Goal: Task Accomplishment & Management: Use online tool/utility

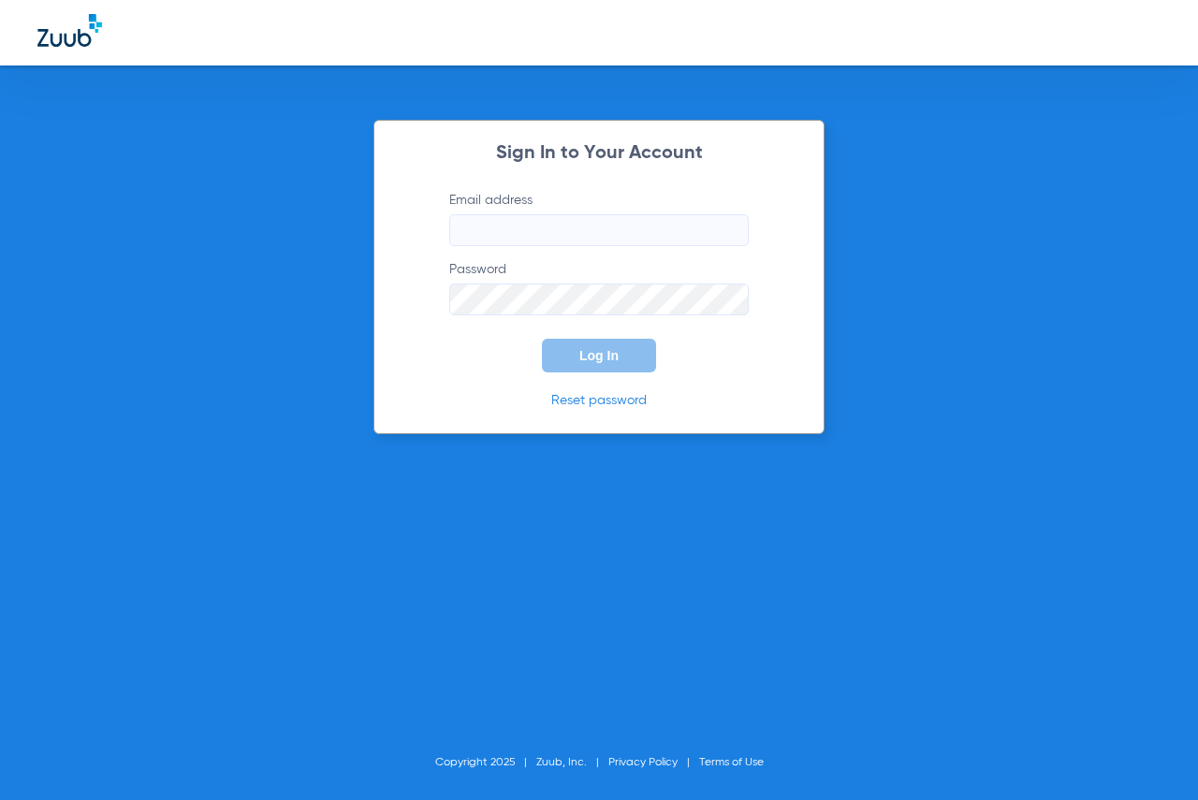
type input "[EMAIL_ADDRESS][DOMAIN_NAME]"
click at [575, 355] on button "Log In" at bounding box center [599, 356] width 114 height 34
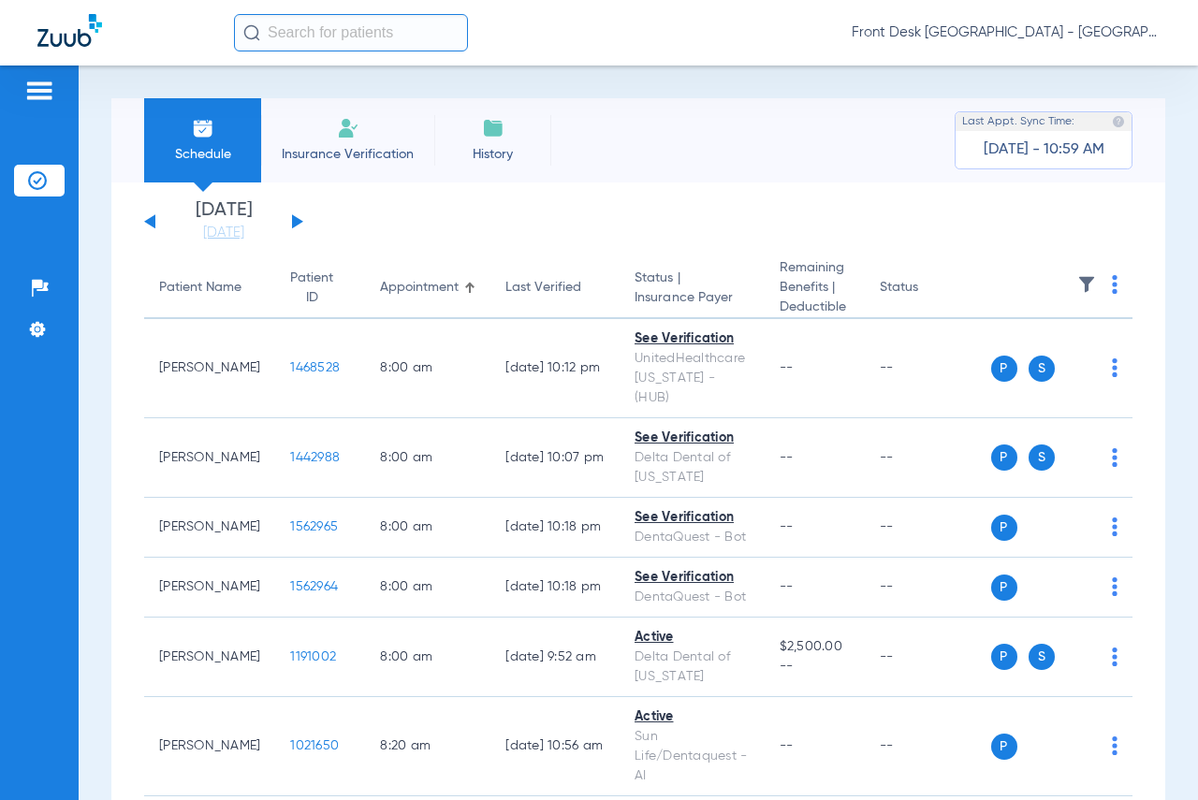
drag, startPoint x: 292, startPoint y: 222, endPoint x: 1003, endPoint y: 387, distance: 729.4
click at [292, 222] on button at bounding box center [297, 221] width 11 height 14
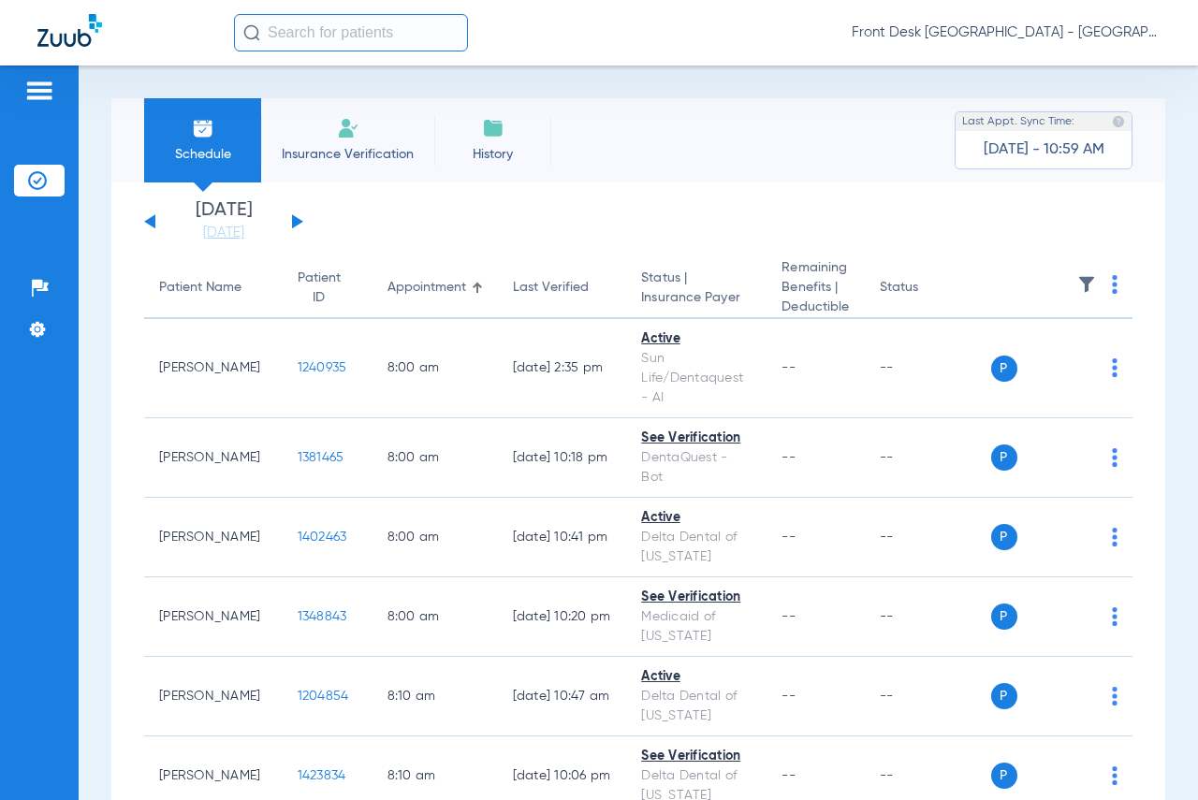
click at [1084, 285] on img at bounding box center [1087, 284] width 19 height 19
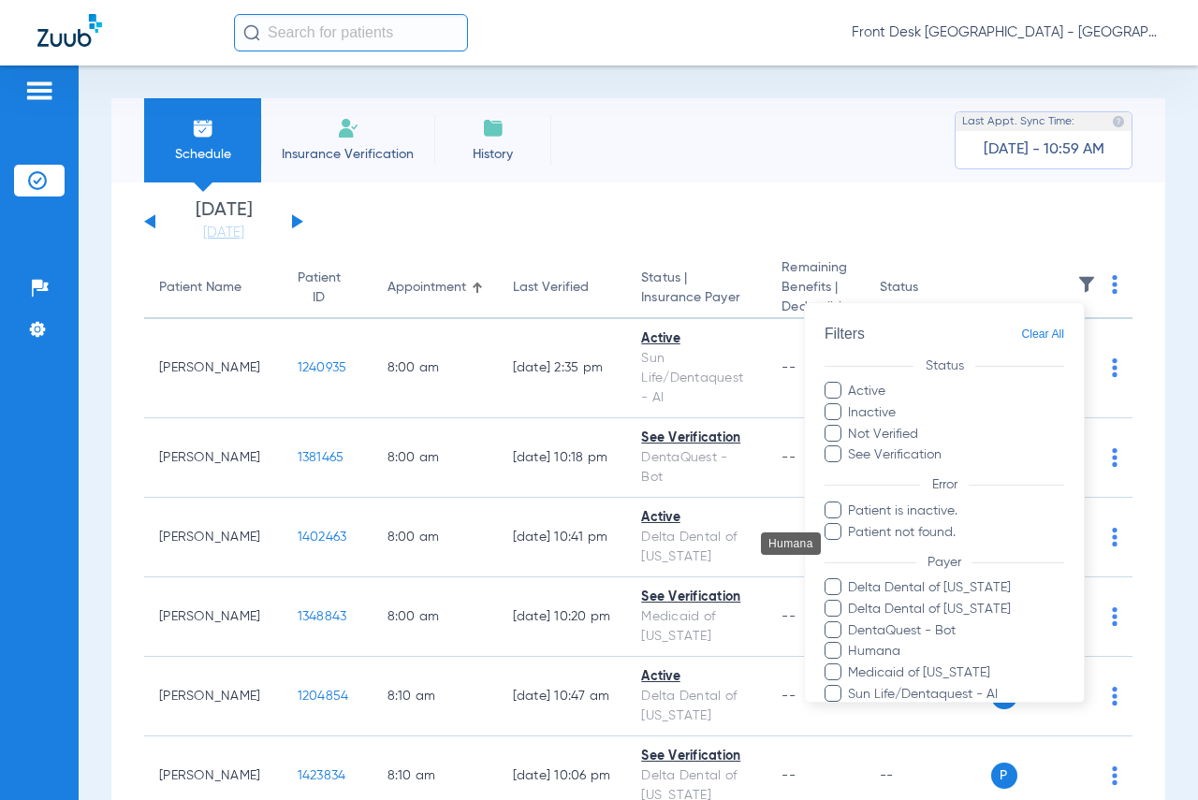
scroll to position [261, 0]
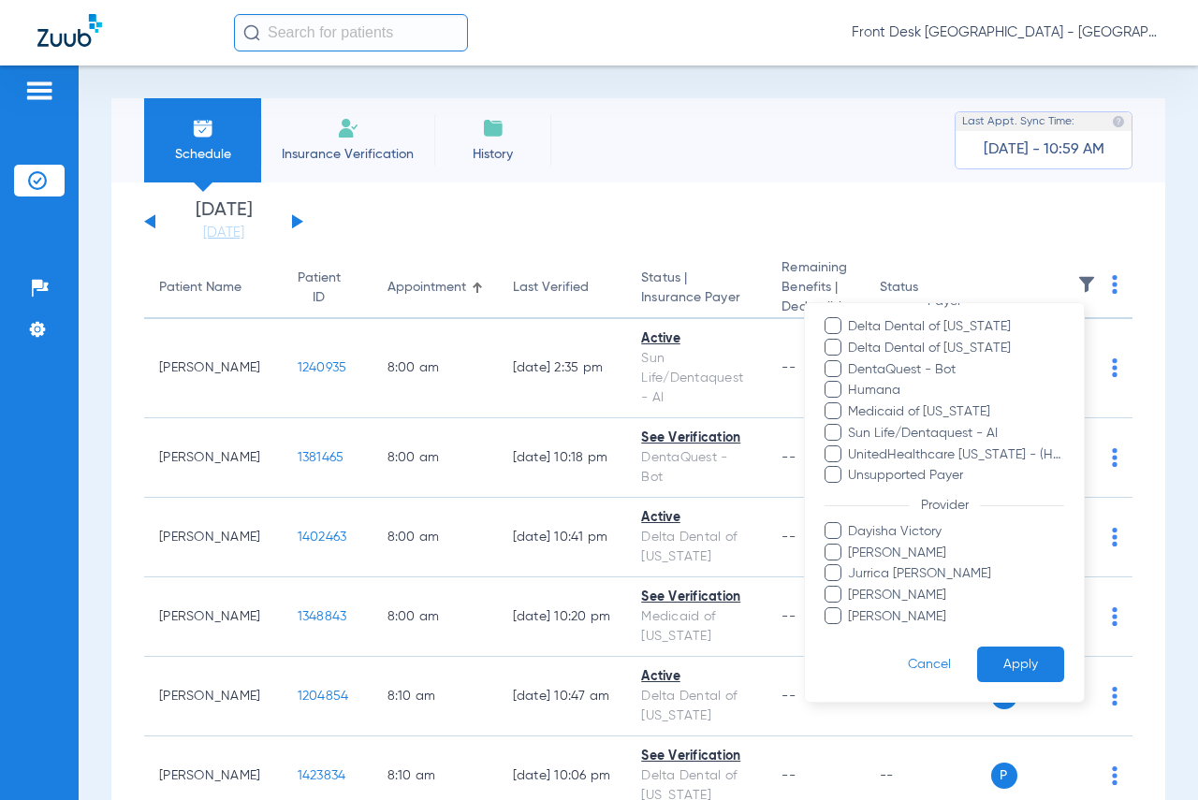
click at [831, 591] on span at bounding box center [833, 594] width 17 height 17
click at [852, 609] on input "[PERSON_NAME]" at bounding box center [852, 609] width 0 height 0
click at [980, 655] on button "Apply" at bounding box center [1020, 664] width 87 height 37
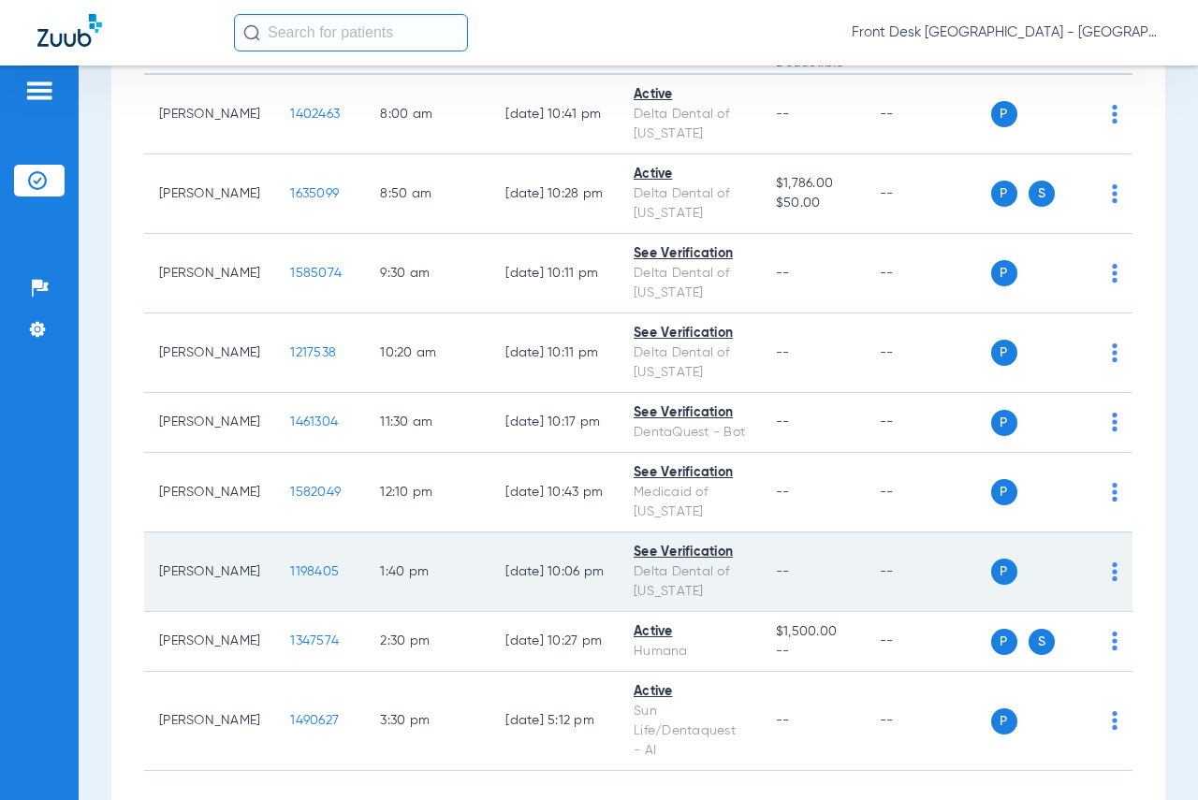
scroll to position [335, 0]
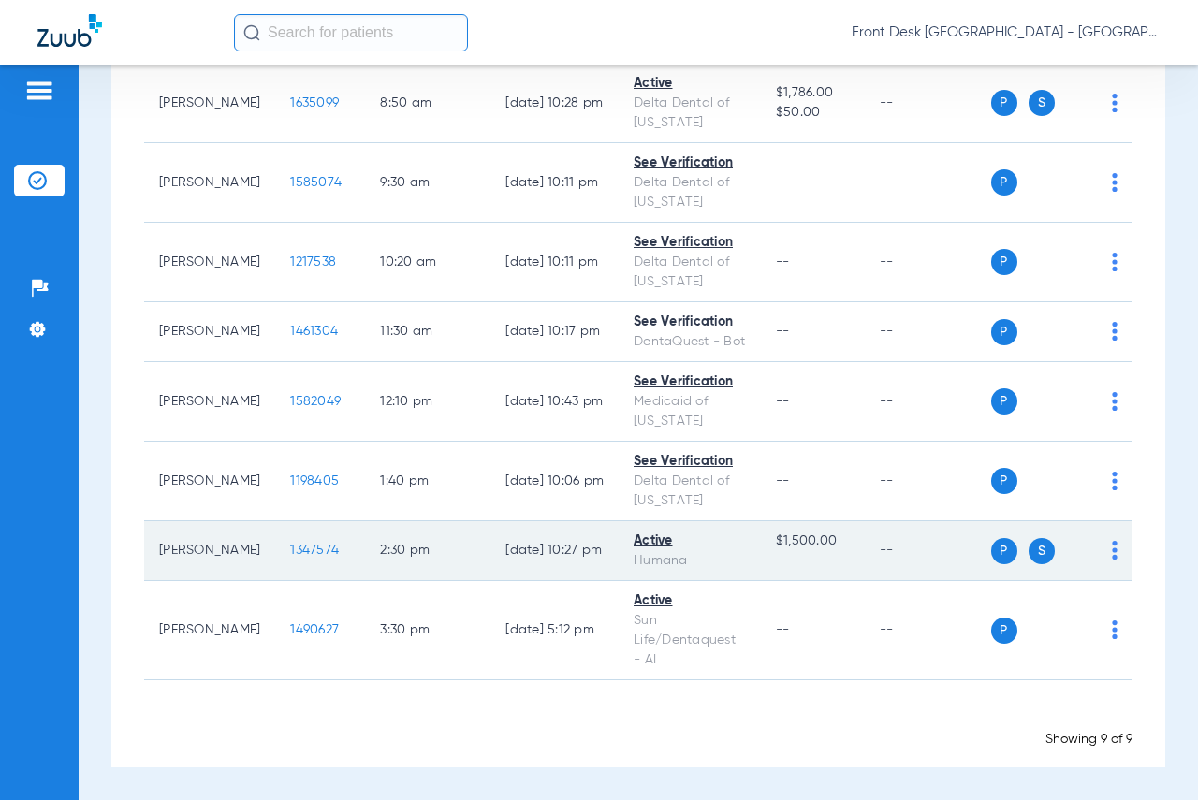
click at [290, 552] on span "1347574" at bounding box center [314, 550] width 49 height 13
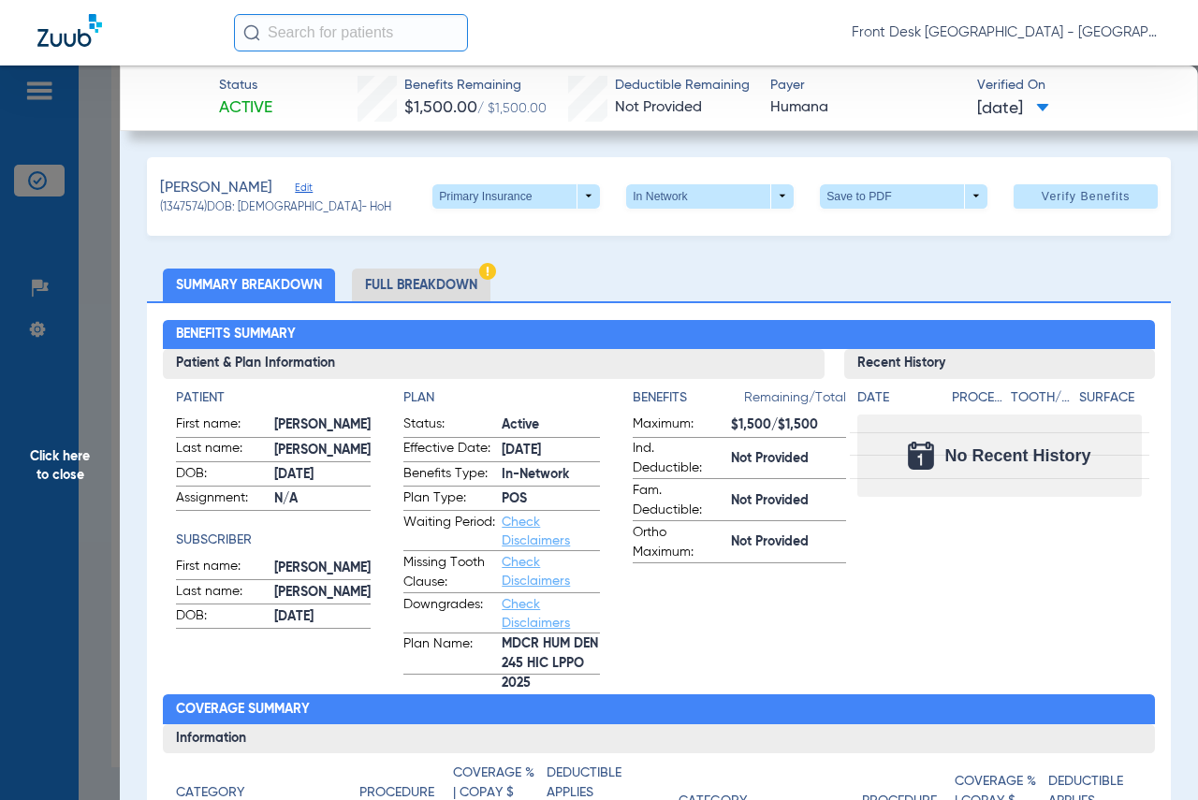
click at [66, 445] on span "Click here to close" at bounding box center [60, 466] width 120 height 800
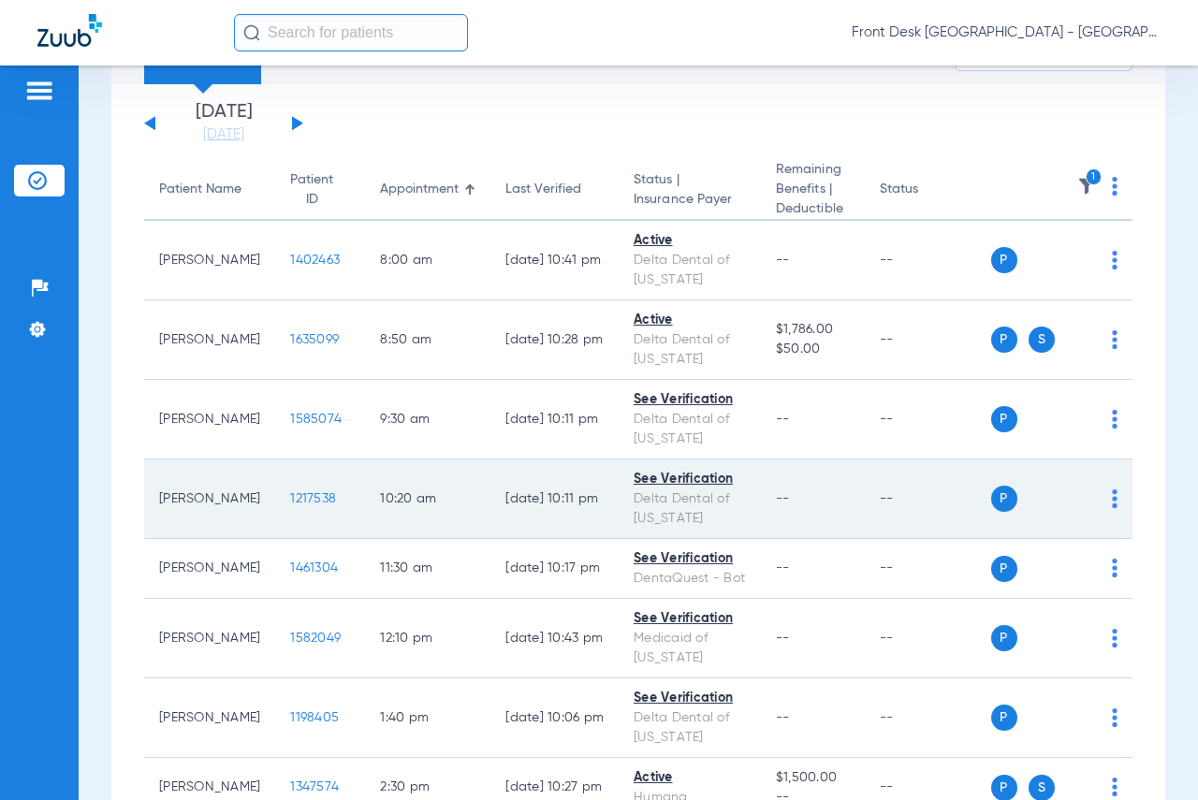
scroll to position [187, 0]
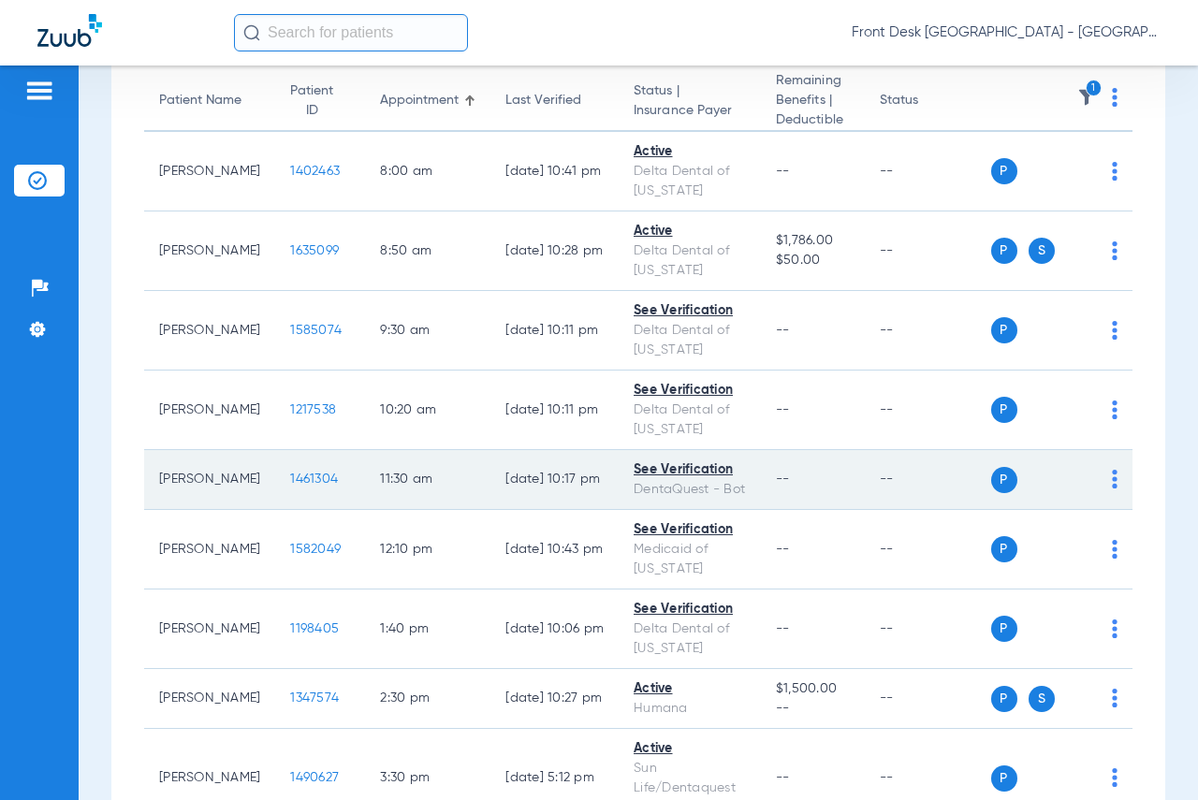
click at [290, 474] on span "1461304" at bounding box center [314, 479] width 48 height 13
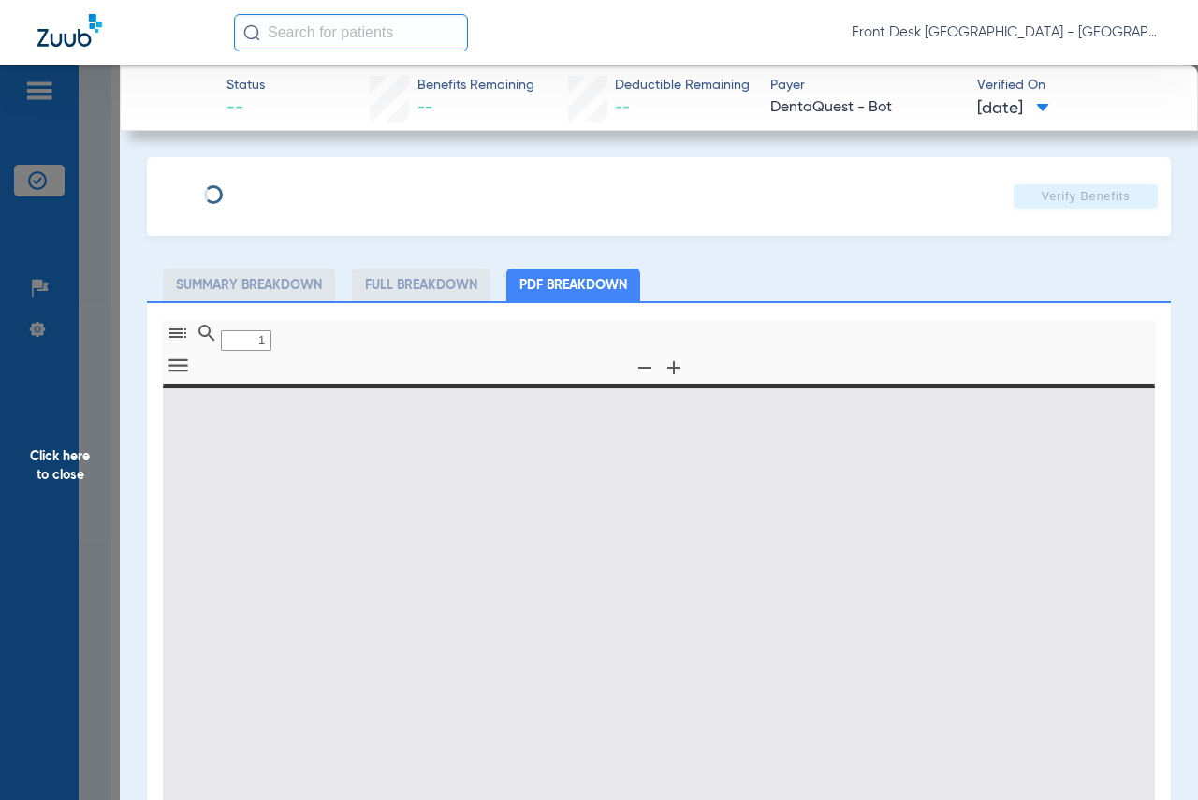
type input "0"
select select "page-width"
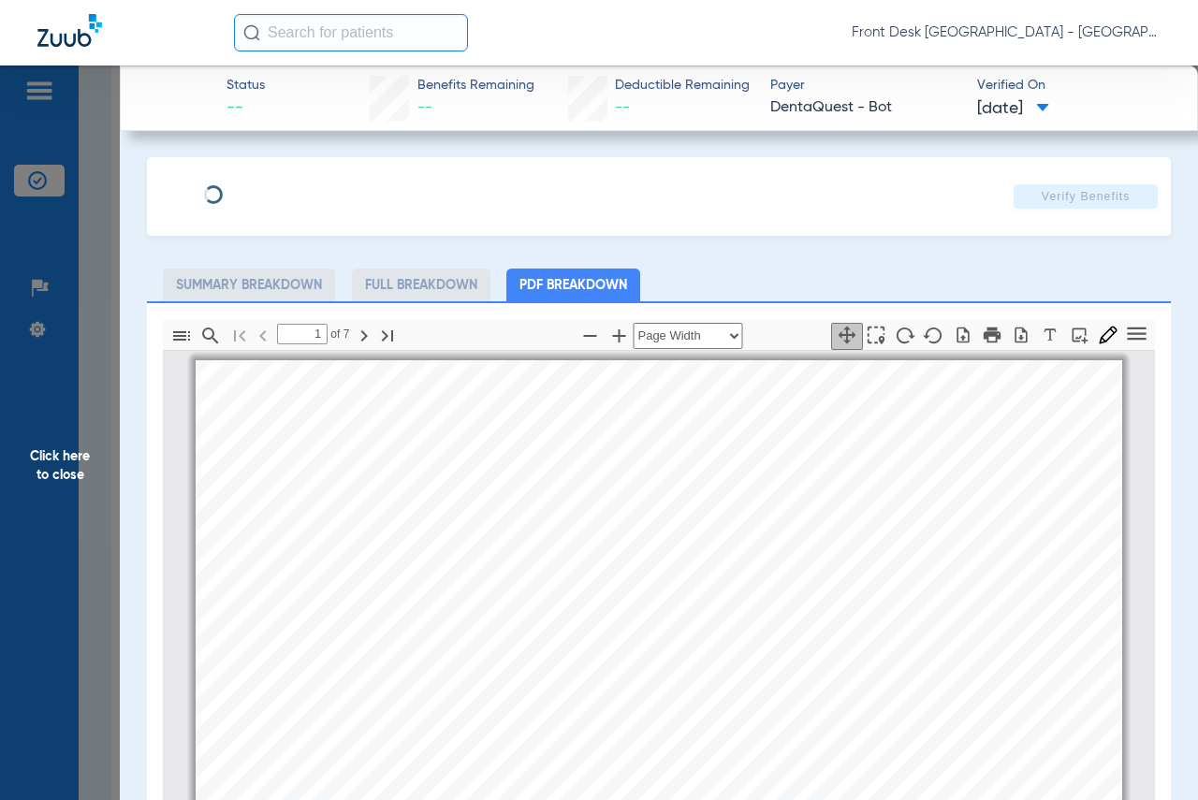
scroll to position [9, 0]
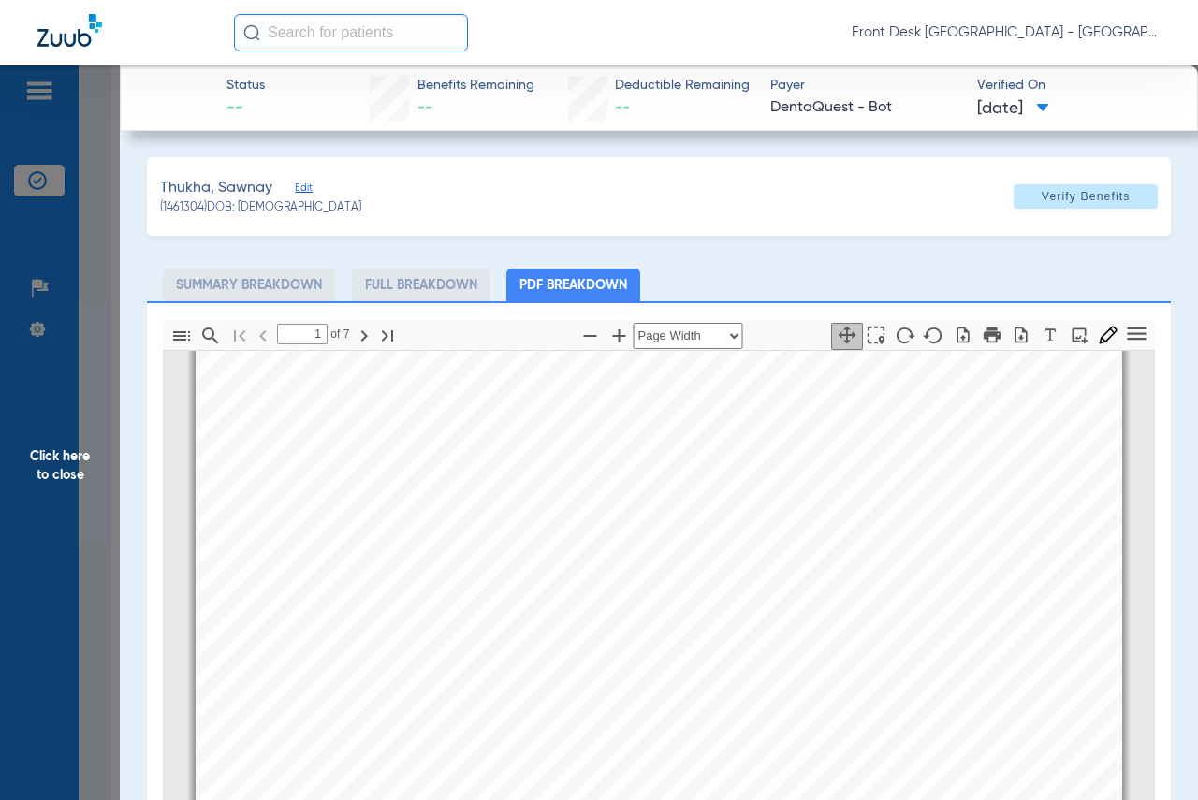
type input "2"
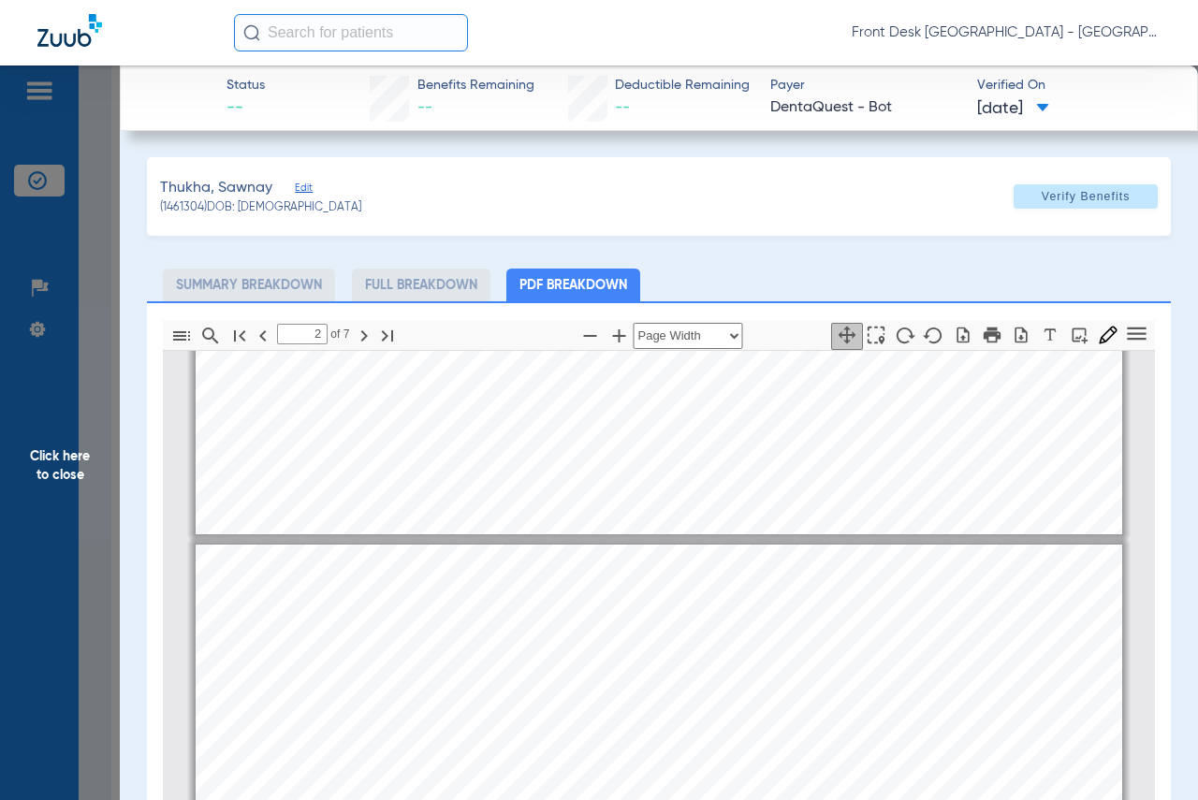
scroll to position [665, 0]
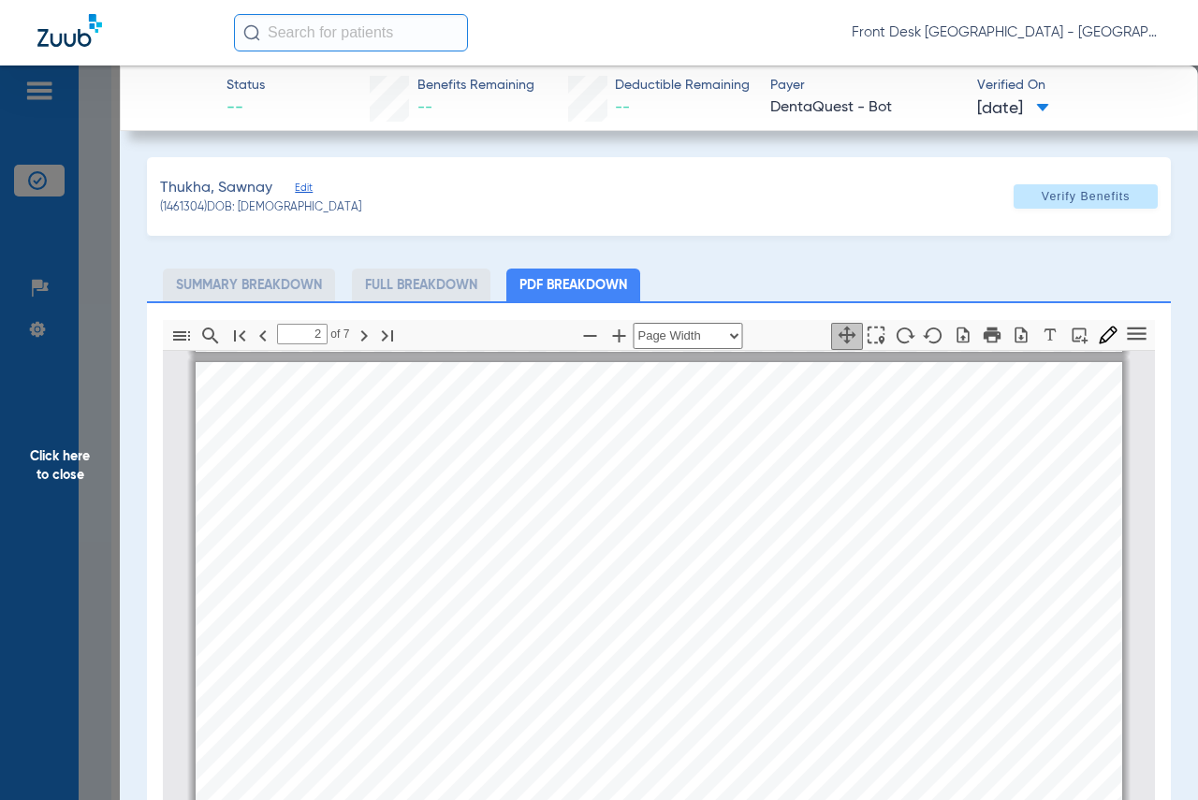
click at [46, 478] on span "Click here to close" at bounding box center [60, 466] width 120 height 800
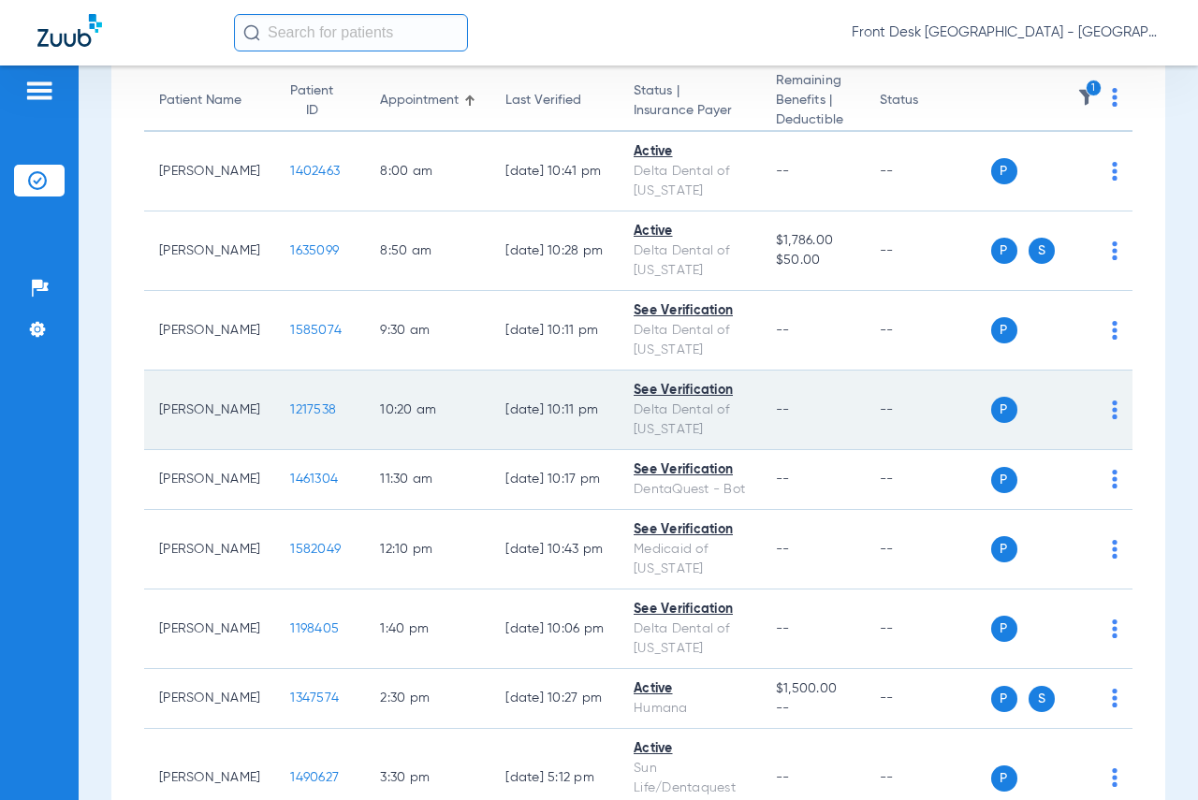
scroll to position [0, 0]
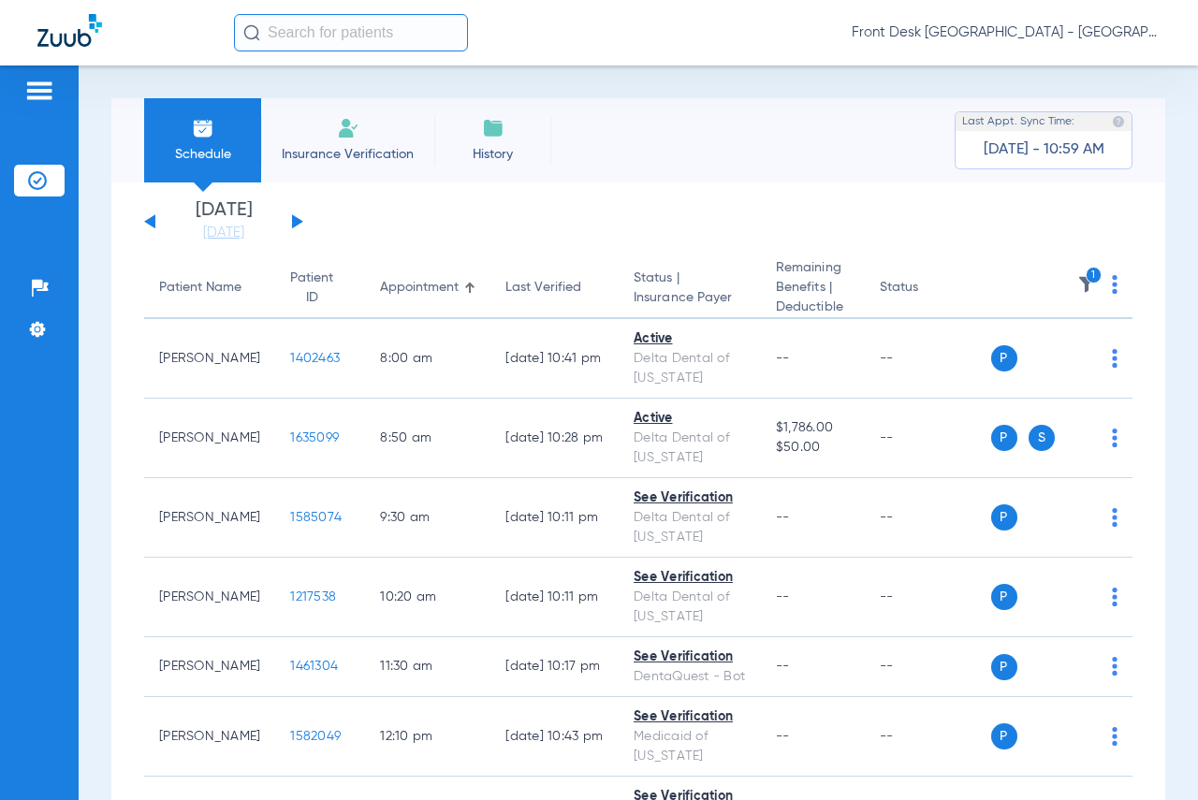
click at [1078, 292] on img at bounding box center [1087, 284] width 19 height 19
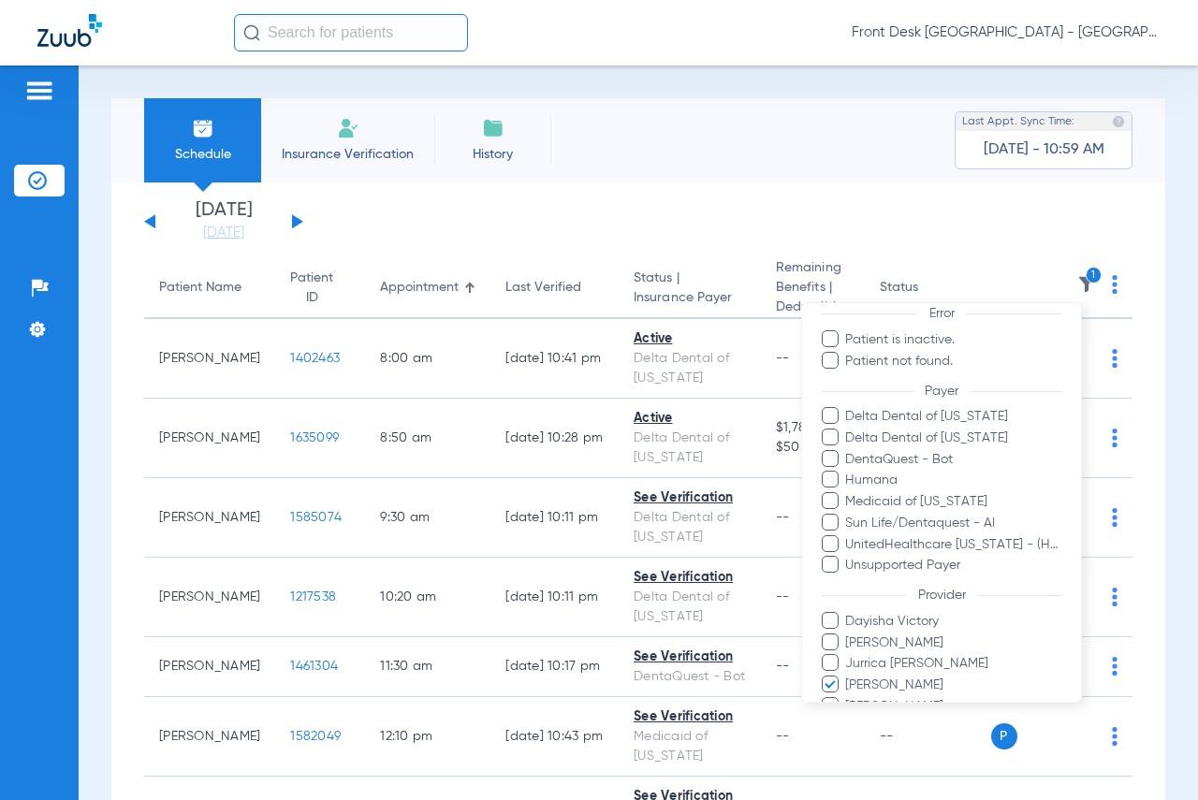
scroll to position [261, 0]
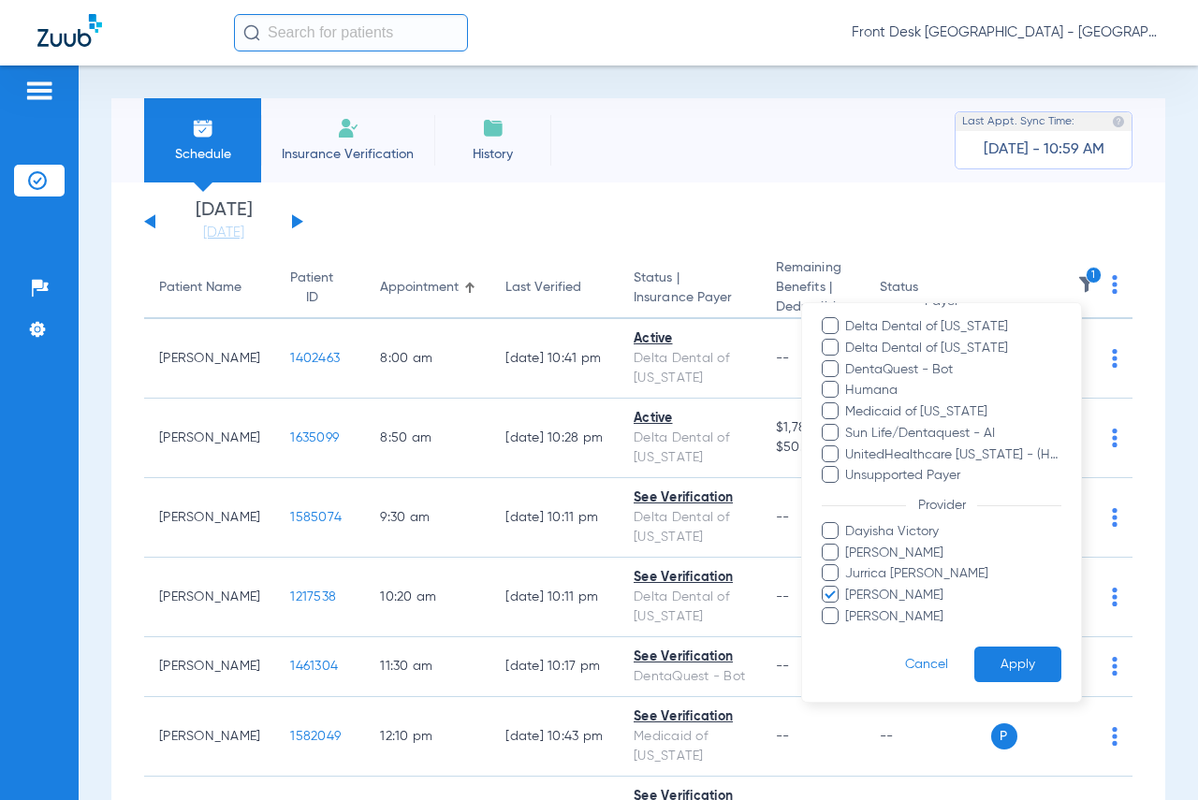
drag, startPoint x: 832, startPoint y: 597, endPoint x: 831, endPoint y: 571, distance: 26.2
click at [831, 596] on span at bounding box center [830, 594] width 17 height 17
click at [848, 609] on input "[PERSON_NAME]" at bounding box center [848, 609] width 0 height 0
click at [829, 560] on span at bounding box center [830, 551] width 17 height 17
click at [848, 565] on input "[PERSON_NAME]" at bounding box center [848, 565] width 0 height 0
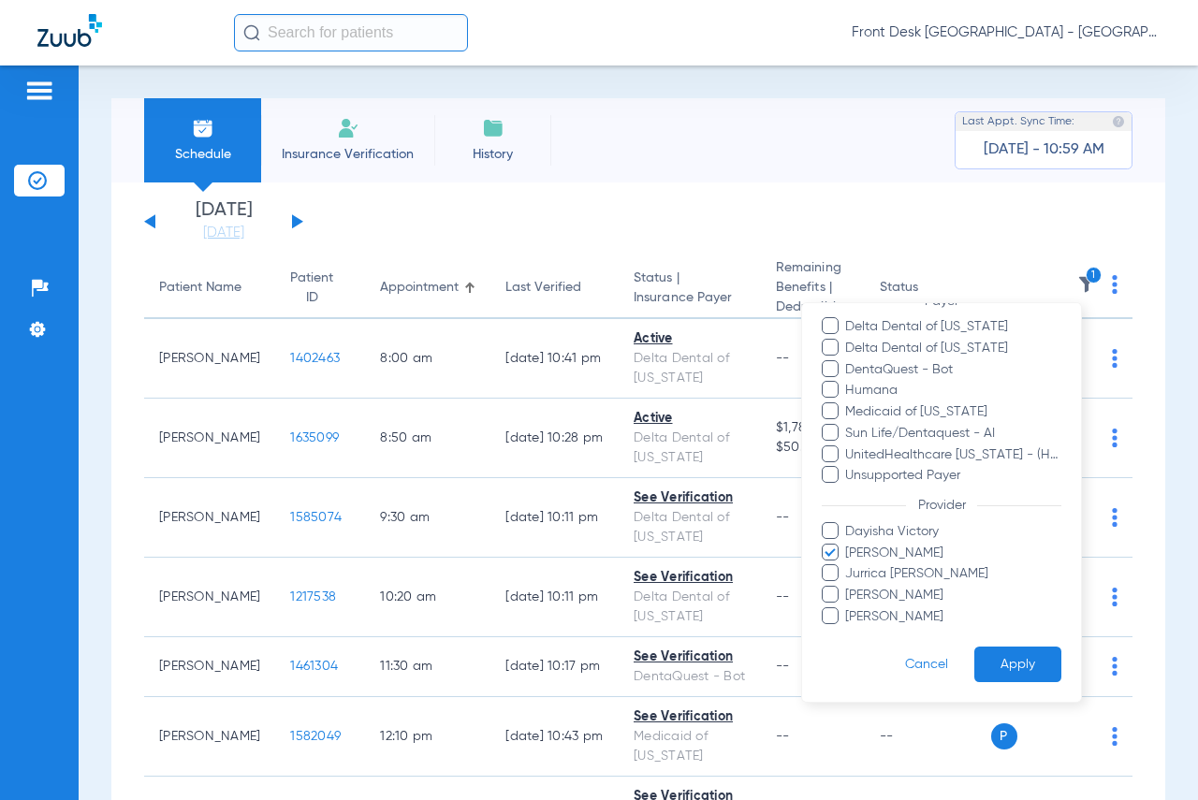
click at [1021, 667] on button "Apply" at bounding box center [1018, 664] width 87 height 37
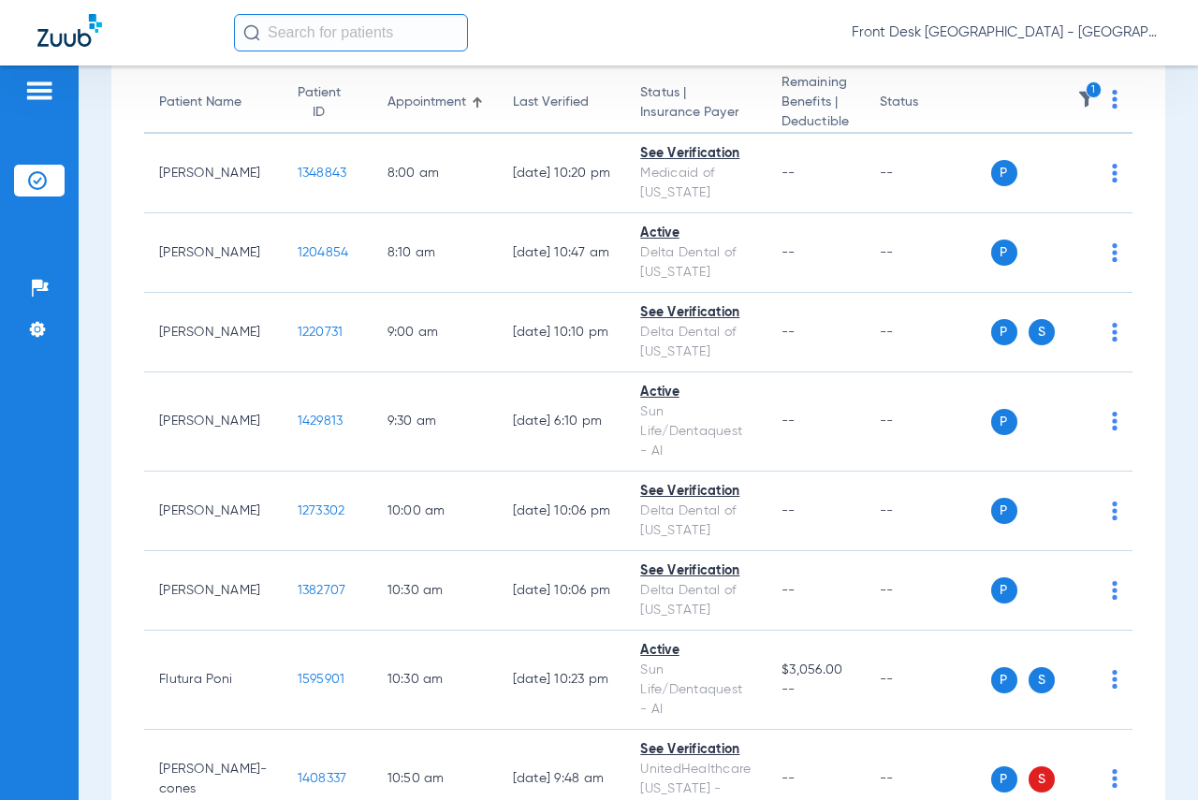
scroll to position [187, 0]
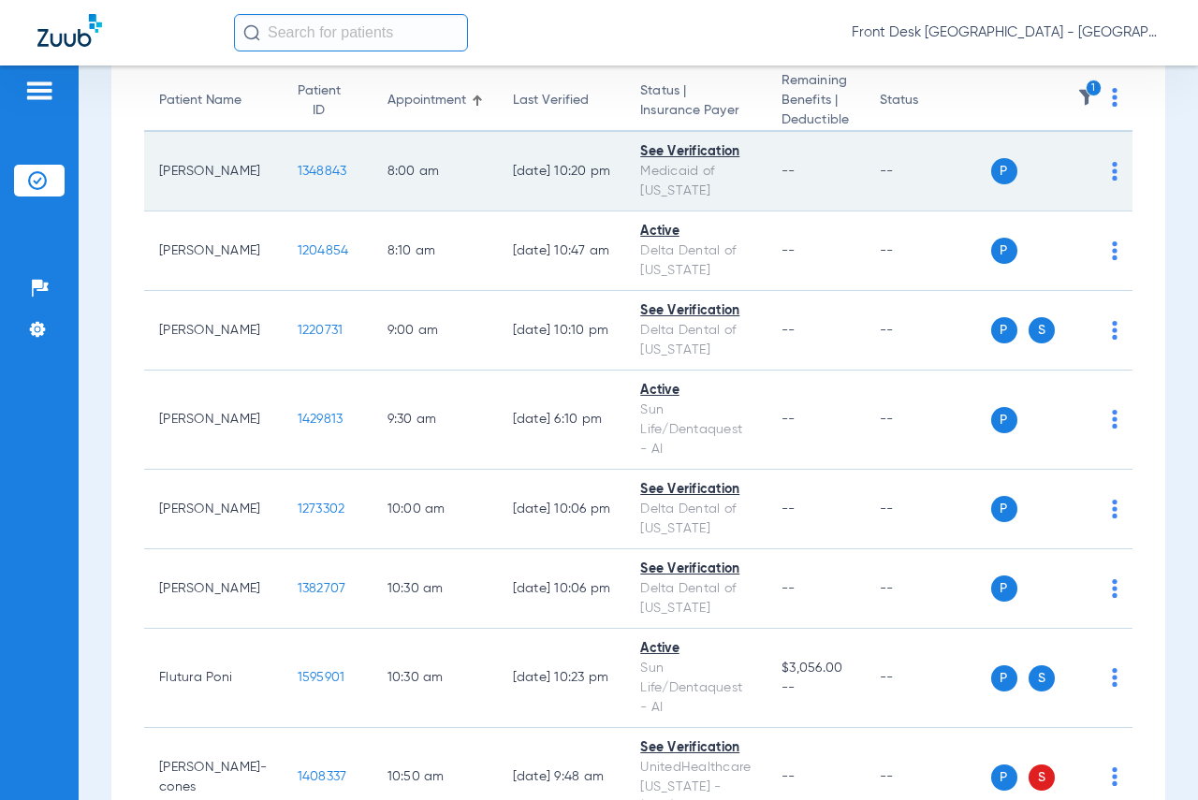
click at [298, 169] on span "1348843" at bounding box center [323, 171] width 50 height 13
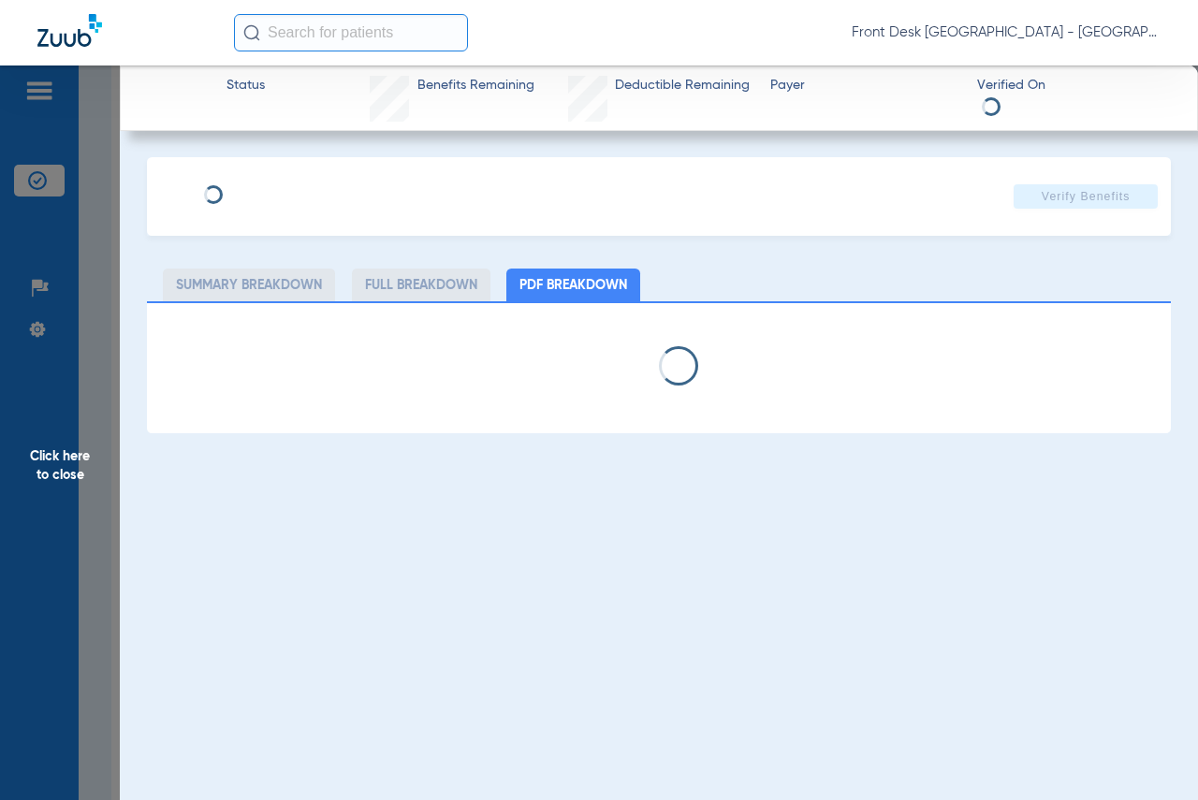
select select "page-width"
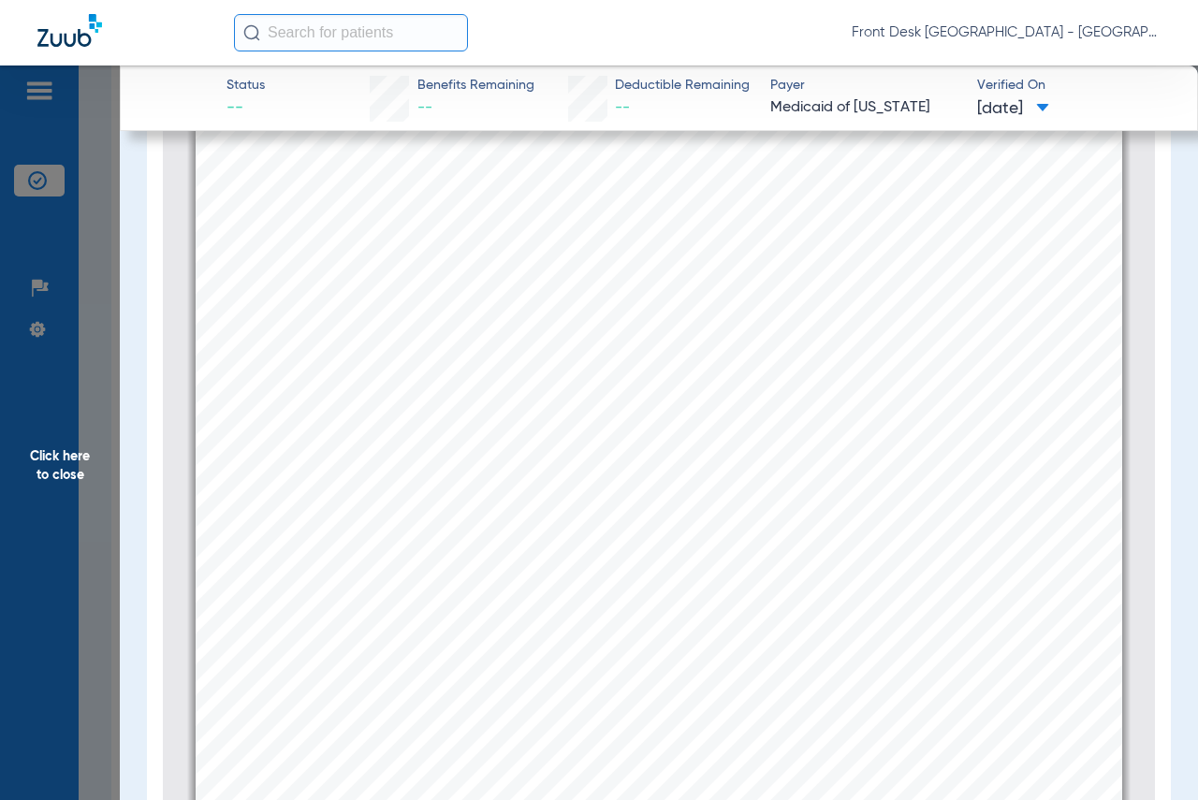
scroll to position [1316, 0]
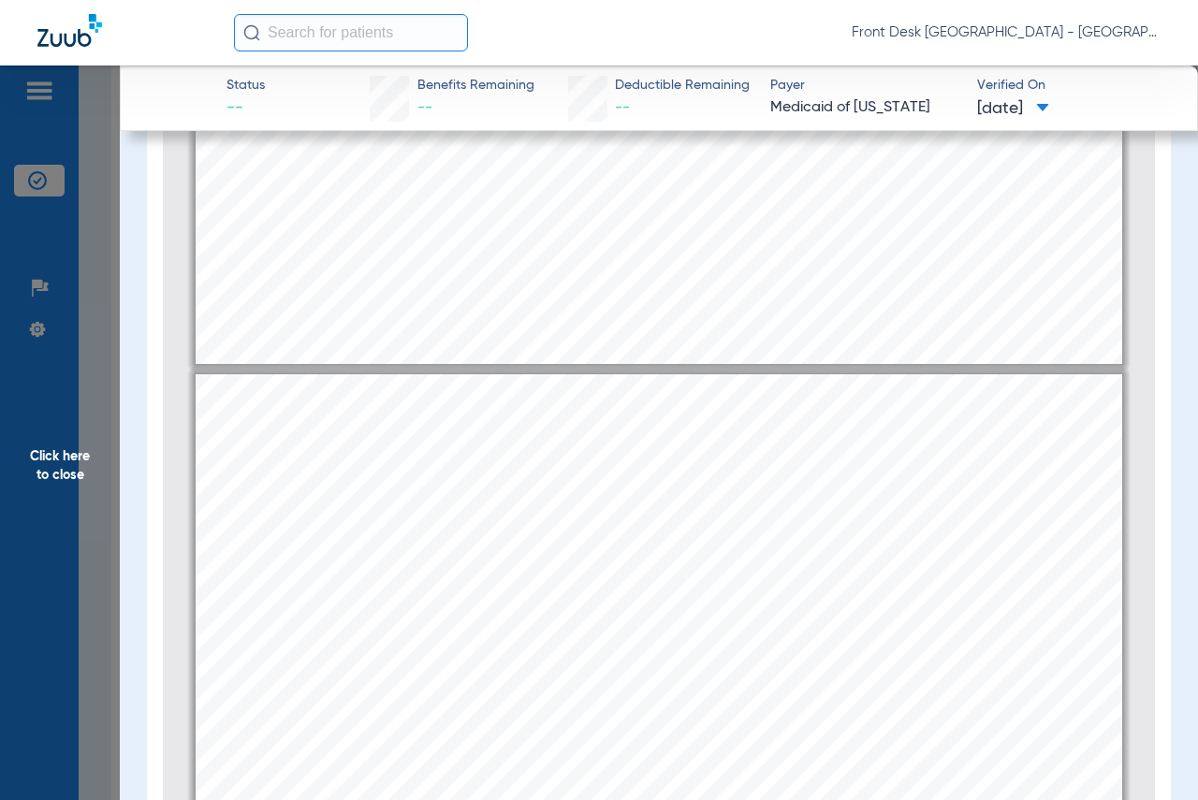
type input "1"
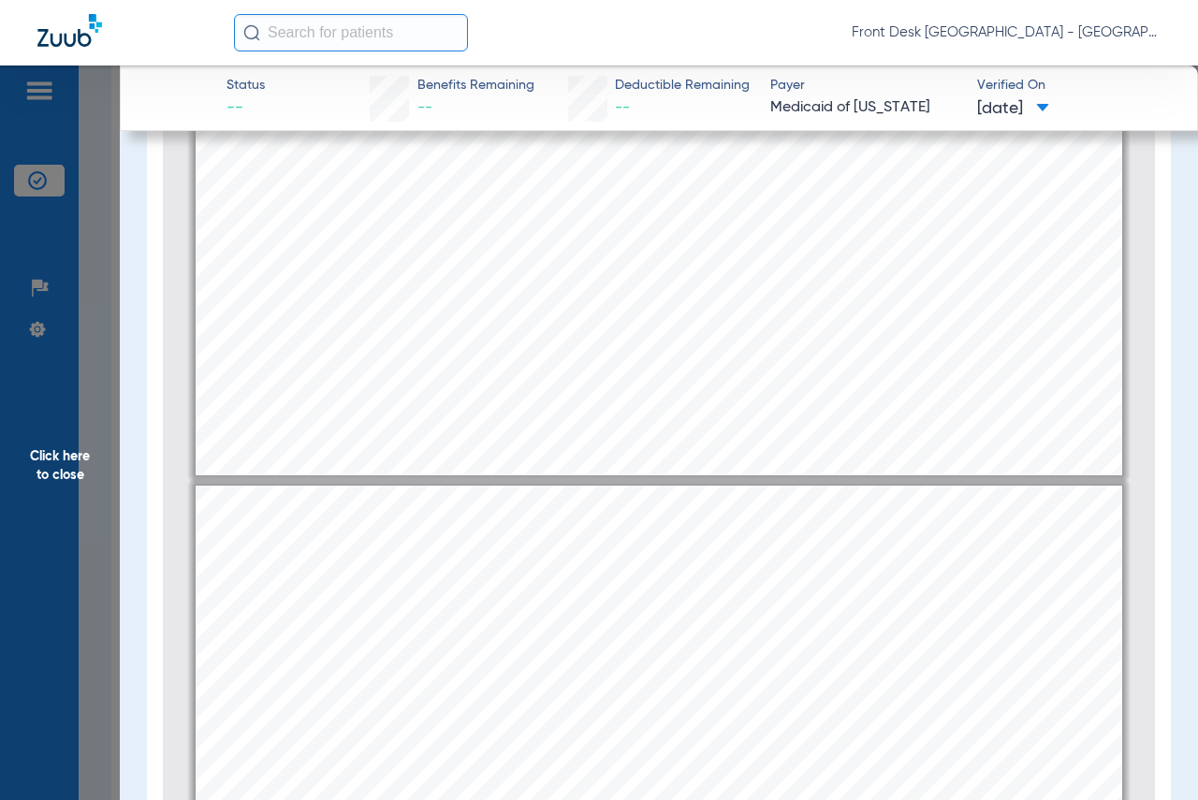
scroll to position [936, 0]
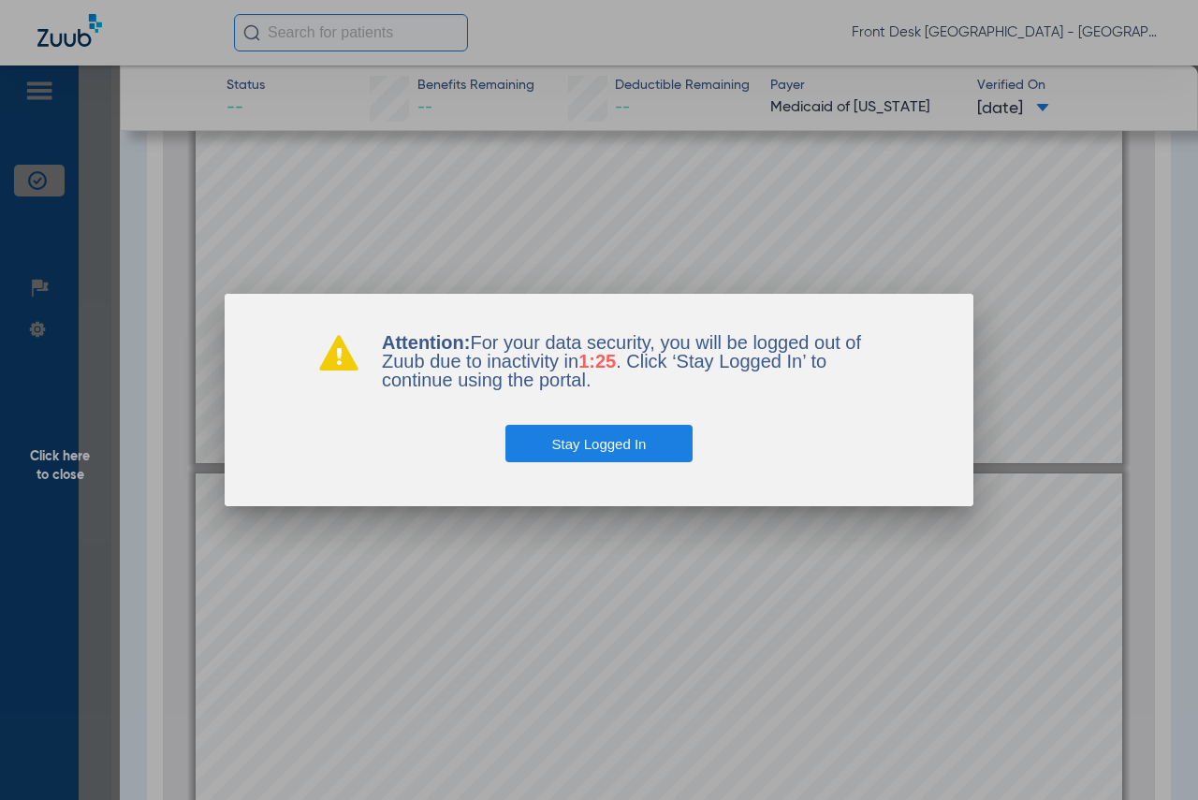
click at [612, 452] on button "Stay Logged In" at bounding box center [600, 443] width 188 height 37
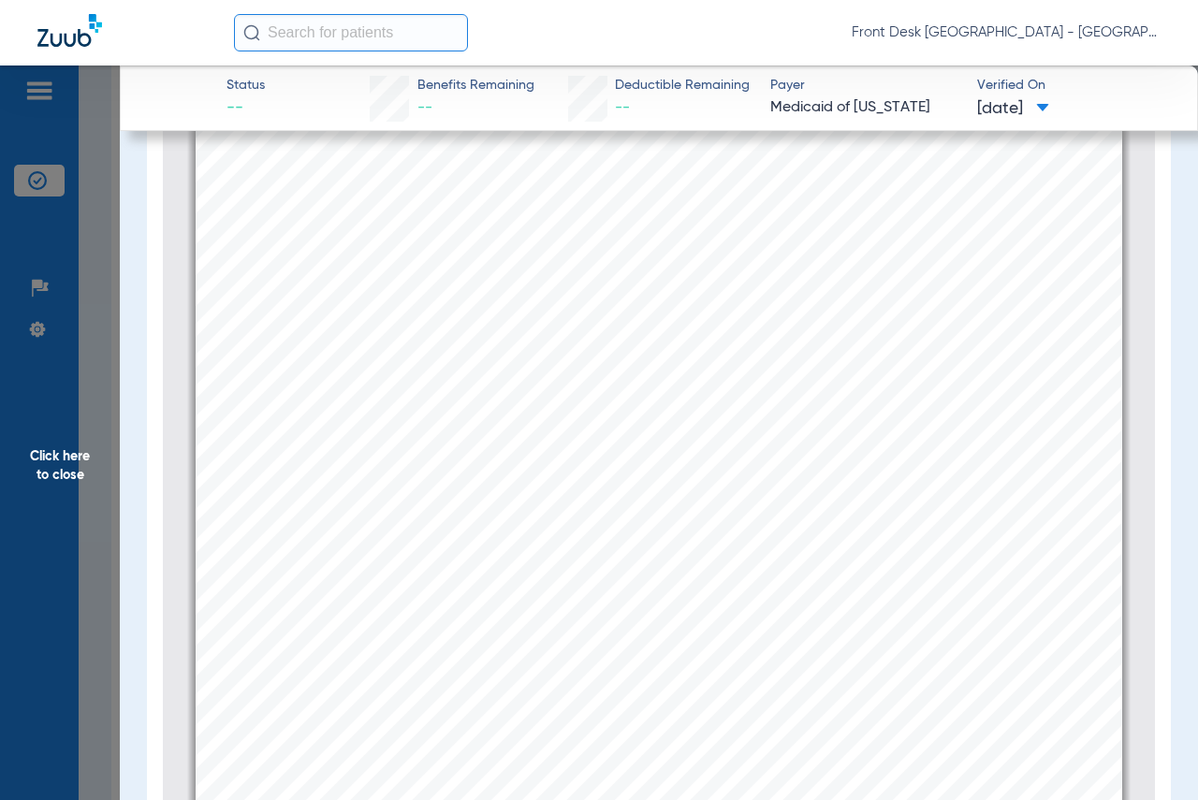
scroll to position [0, 0]
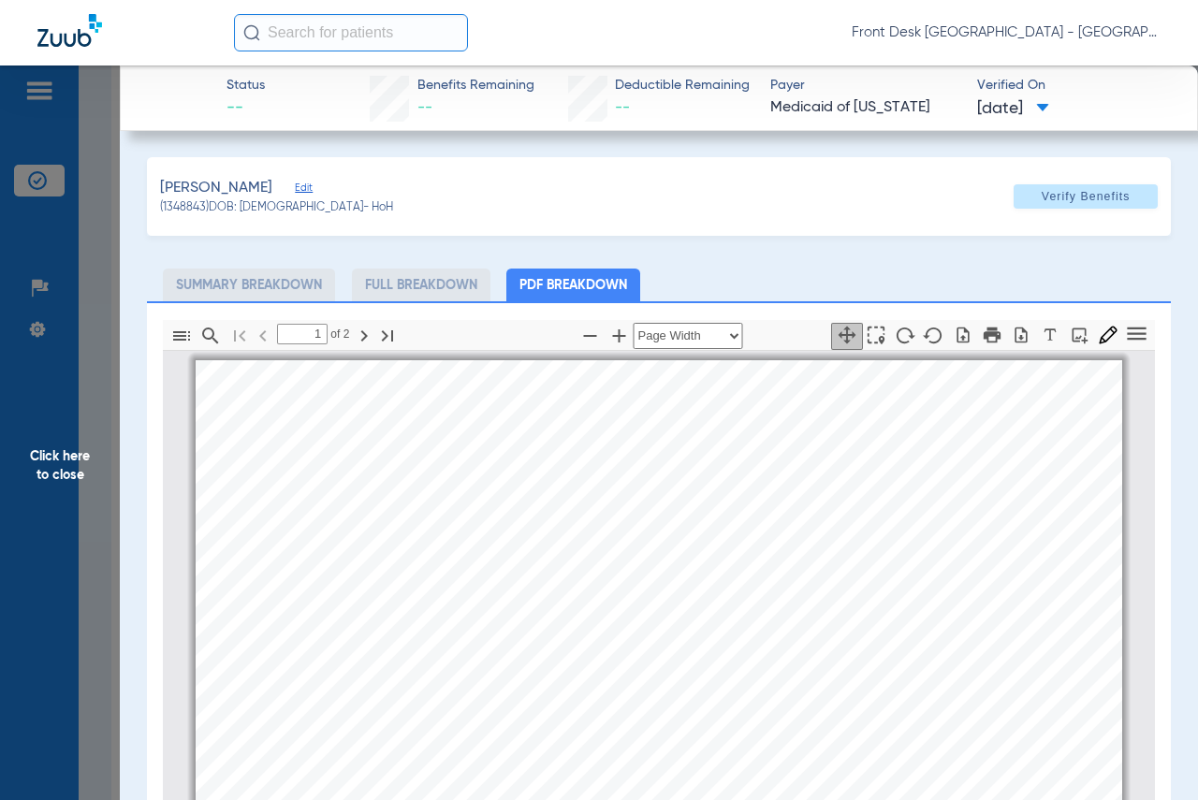
drag, startPoint x: 67, startPoint y: 484, endPoint x: 457, endPoint y: 535, distance: 392.8
click at [66, 482] on span "Click here to close" at bounding box center [60, 466] width 120 height 800
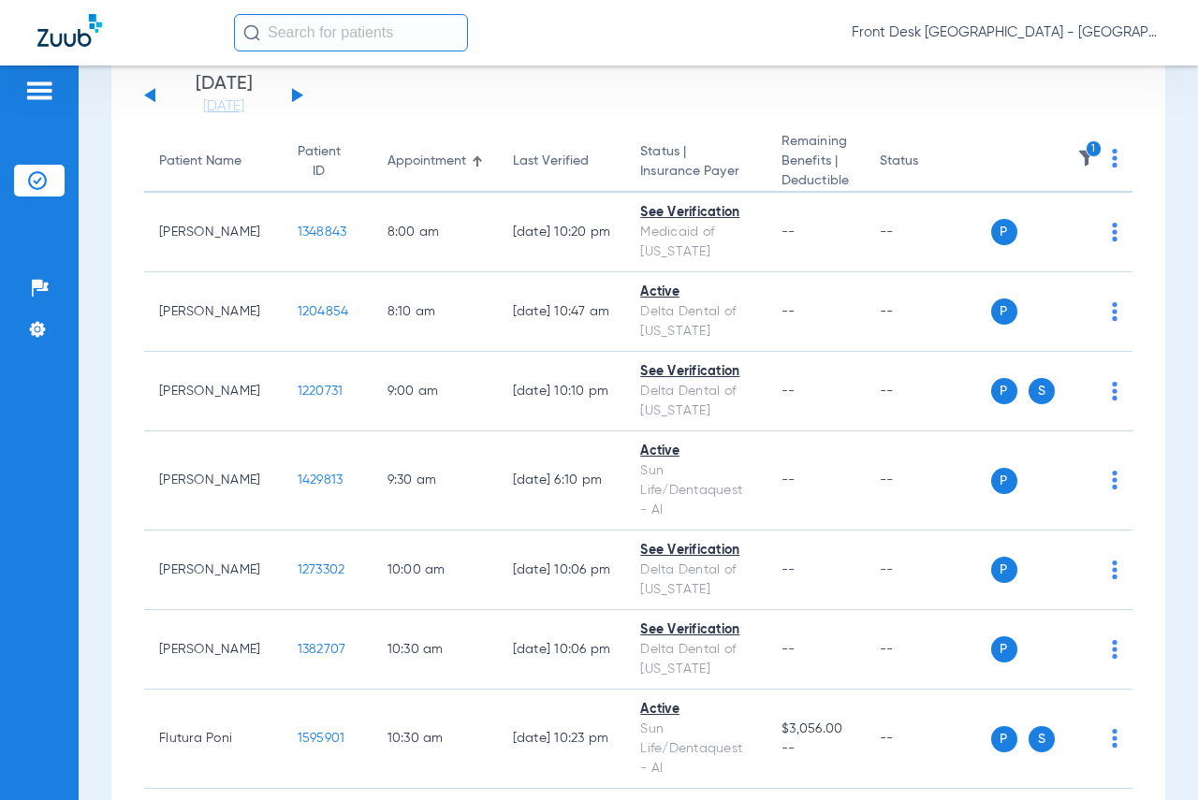
scroll to position [94, 0]
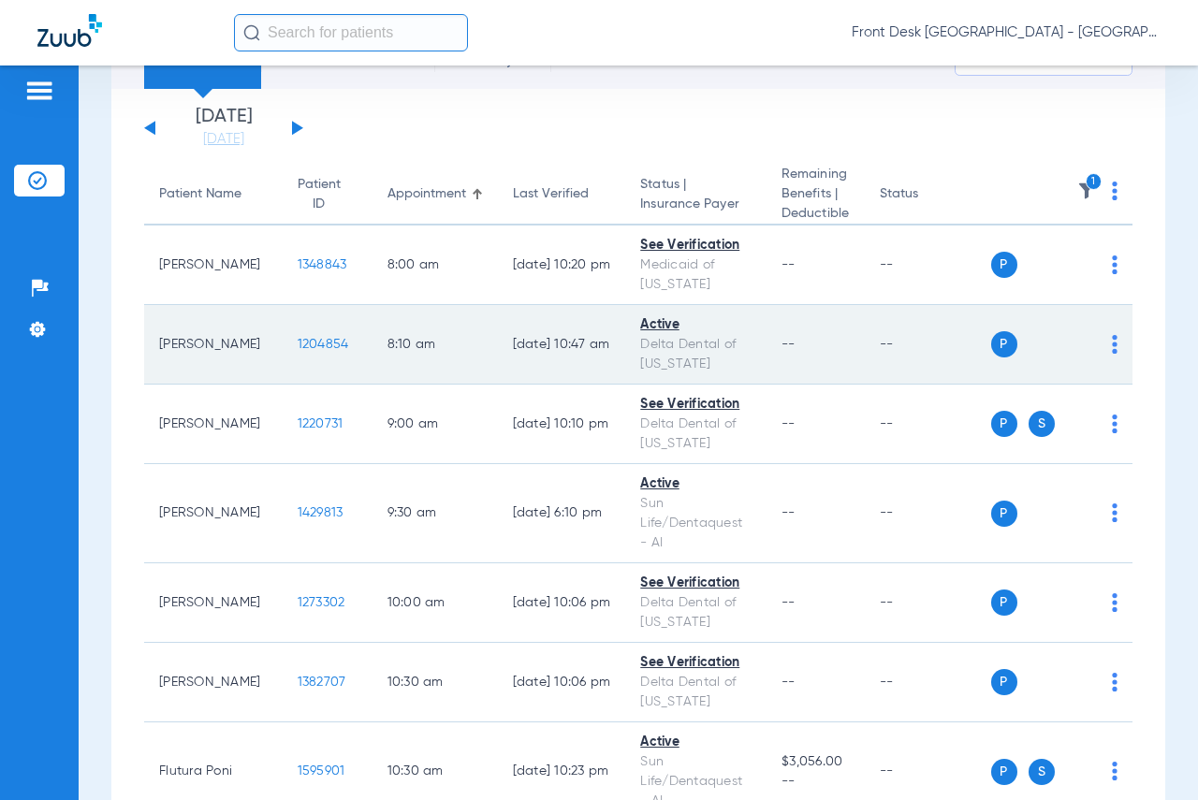
click at [287, 334] on td "1204854" at bounding box center [328, 345] width 90 height 80
click at [298, 341] on span "1204854" at bounding box center [323, 344] width 51 height 13
